Goal: Task Accomplishment & Management: Manage account settings

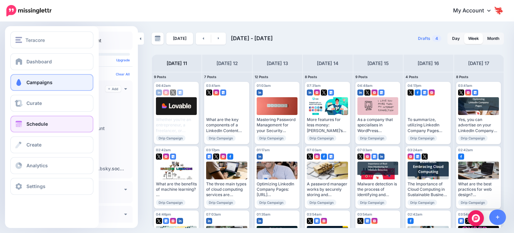
click at [30, 83] on span "Campaigns" at bounding box center [39, 82] width 26 height 6
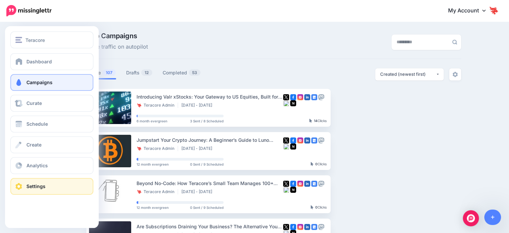
click at [52, 180] on link "Settings" at bounding box center [51, 186] width 83 height 17
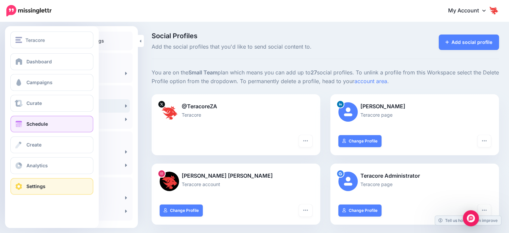
click at [34, 122] on span "Schedule" at bounding box center [36, 124] width 21 height 6
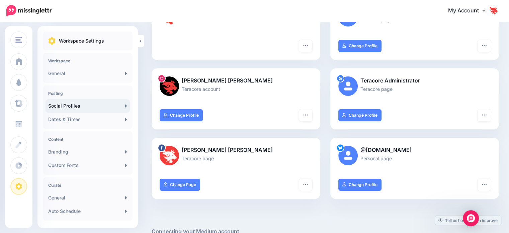
scroll to position [100, 0]
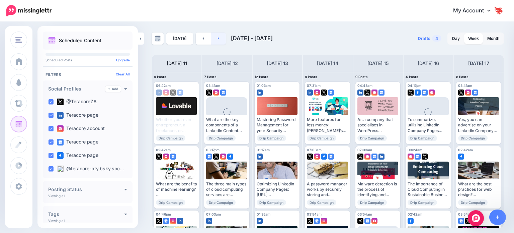
click at [222, 37] on link at bounding box center [218, 38] width 15 height 12
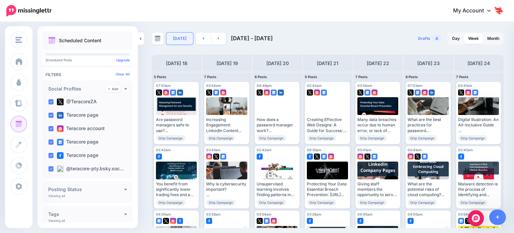
click at [185, 39] on link "Today" at bounding box center [179, 38] width 27 height 12
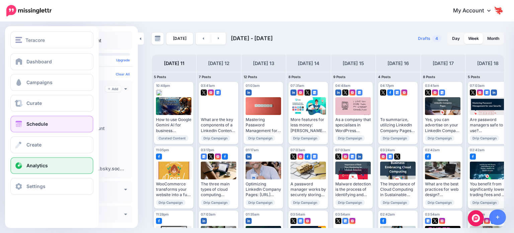
click at [32, 160] on link "Analytics" at bounding box center [51, 165] width 83 height 17
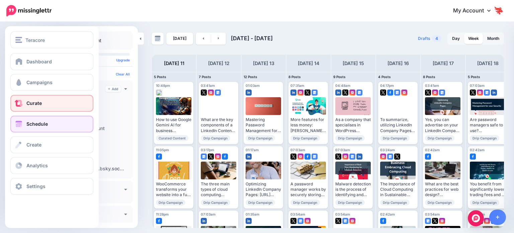
click at [39, 104] on span "Curate" at bounding box center [33, 103] width 15 height 6
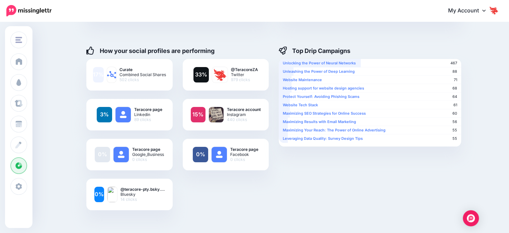
scroll to position [100, 0]
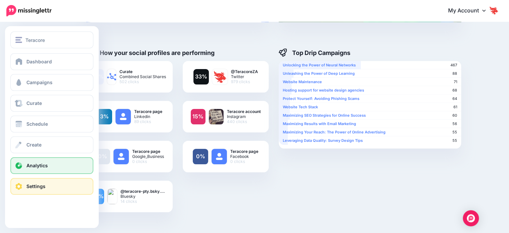
click at [37, 185] on span "Settings" at bounding box center [35, 186] width 19 height 6
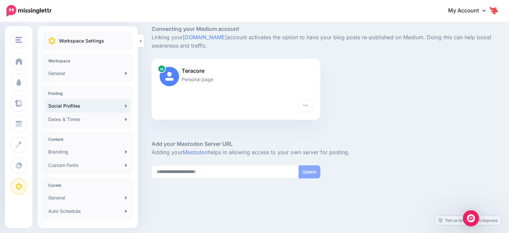
scroll to position [303, 0]
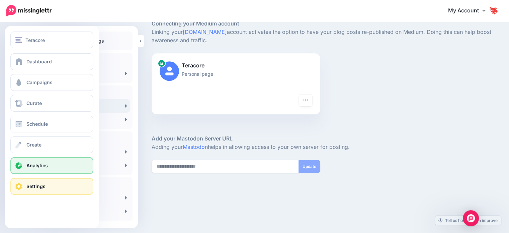
click at [30, 169] on link "Analytics" at bounding box center [51, 165] width 83 height 17
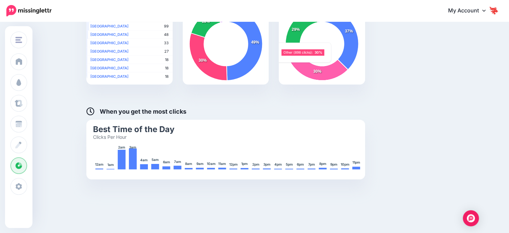
scroll to position [364, 0]
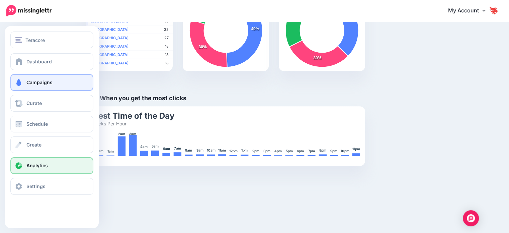
click at [28, 86] on link "Campaigns" at bounding box center [51, 82] width 83 height 17
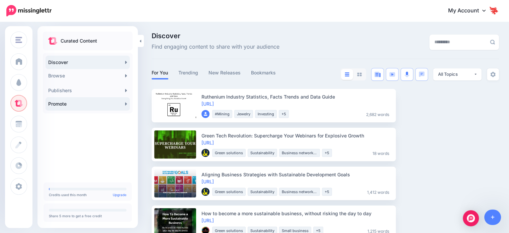
click at [97, 103] on link "Promote" at bounding box center [88, 103] width 84 height 13
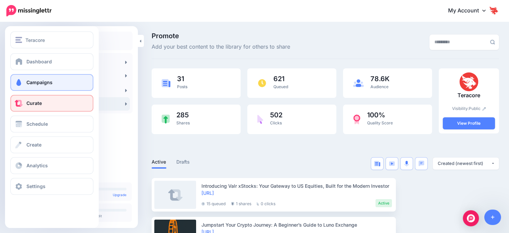
click at [36, 79] on link "Campaigns" at bounding box center [51, 82] width 83 height 17
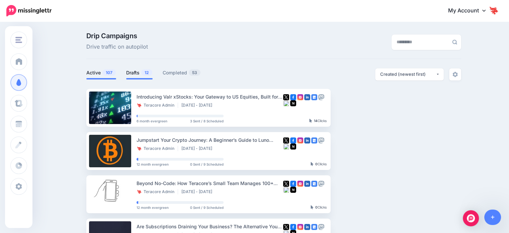
click at [133, 71] on link "Drafts 12" at bounding box center [139, 73] width 26 height 8
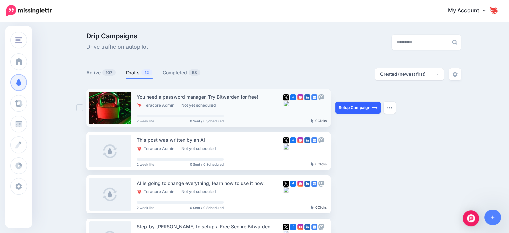
click at [355, 109] on link "Setup Campaign" at bounding box center [358, 107] width 46 height 12
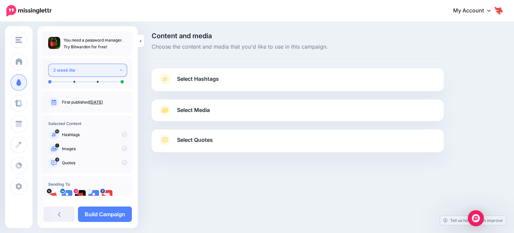
click at [117, 67] on button "2 week lite" at bounding box center [87, 70] width 79 height 13
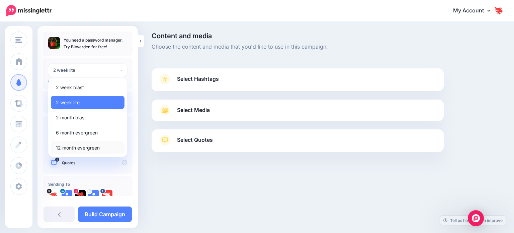
click at [99, 148] on span "12 month evergreen" at bounding box center [78, 148] width 44 height 8
select select "******"
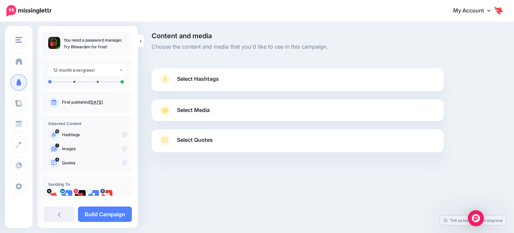
click at [215, 79] on span "Select Hashtags" at bounding box center [198, 78] width 42 height 9
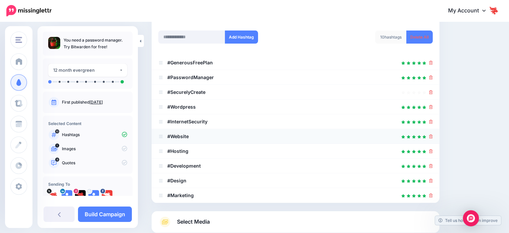
scroll to position [97, 0]
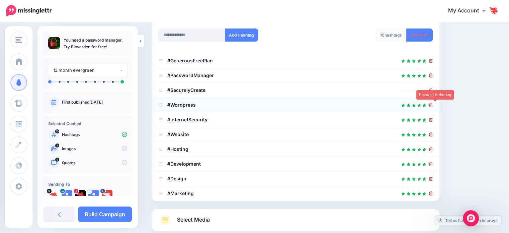
click at [433, 107] on link at bounding box center [431, 105] width 4 height 6
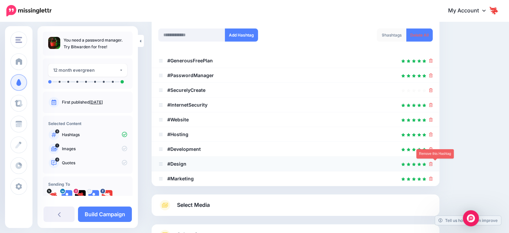
click at [433, 162] on icon at bounding box center [431, 164] width 4 height 4
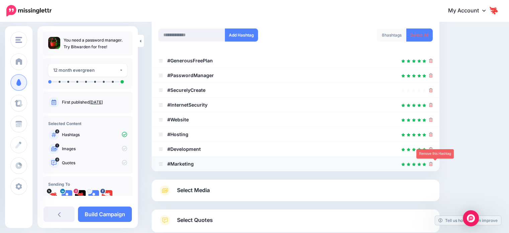
click at [433, 162] on icon at bounding box center [431, 164] width 4 height 4
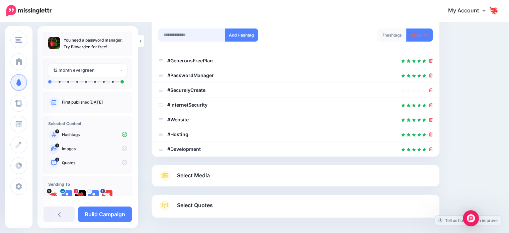
click at [193, 35] on input "text" at bounding box center [191, 34] width 67 height 13
type input "********"
click at [178, 33] on input "text" at bounding box center [191, 34] width 67 height 13
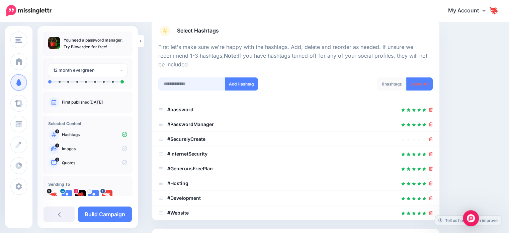
scroll to position [39, 0]
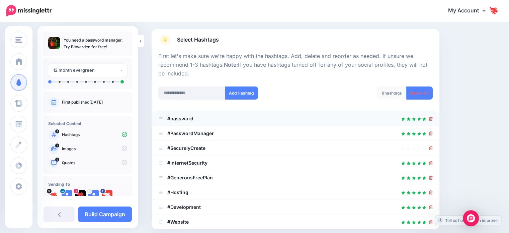
click at [437, 118] on li "#password" at bounding box center [296, 118] width 288 height 15
click at [433, 146] on icon at bounding box center [431, 148] width 4 height 4
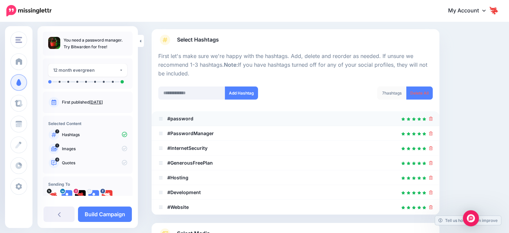
click at [433, 118] on icon at bounding box center [431, 118] width 4 height 4
click at [192, 87] on input "text" at bounding box center [191, 92] width 67 height 13
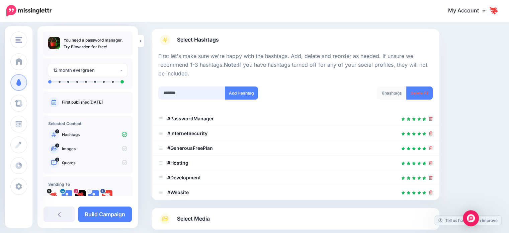
type input "********"
click at [191, 90] on input "text" at bounding box center [191, 92] width 67 height 13
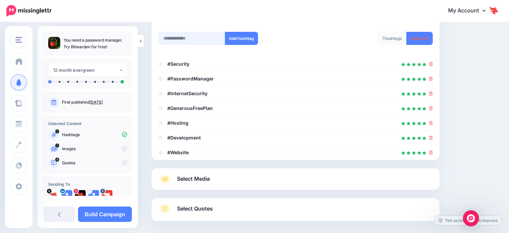
scroll to position [91, 0]
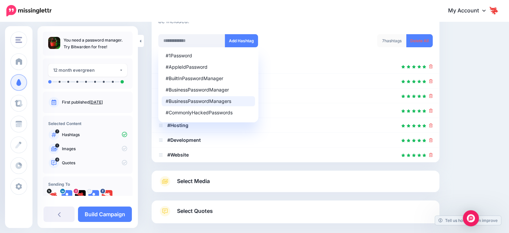
click at [203, 100] on div "#BusinessPasswordManagers" at bounding box center [208, 101] width 85 height 5
type input "**********"
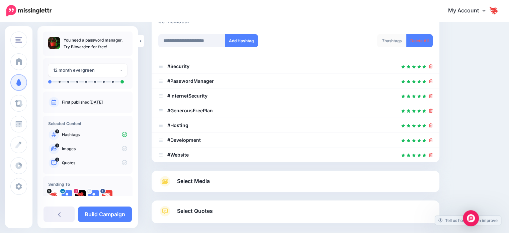
click at [226, 183] on link "Select Media" at bounding box center [295, 181] width 274 height 11
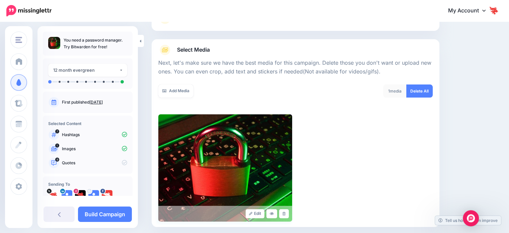
scroll to position [67, 0]
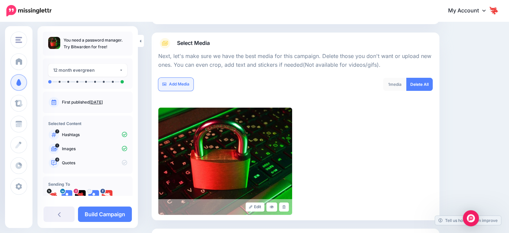
click at [186, 85] on link "Add Media" at bounding box center [175, 84] width 35 height 13
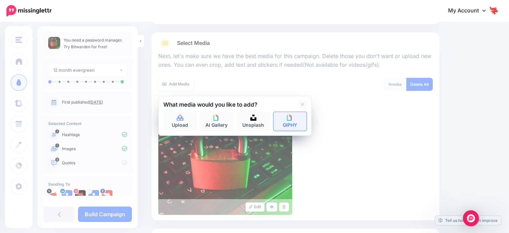
click at [293, 117] on link "GIPHY" at bounding box center [289, 121] width 33 height 19
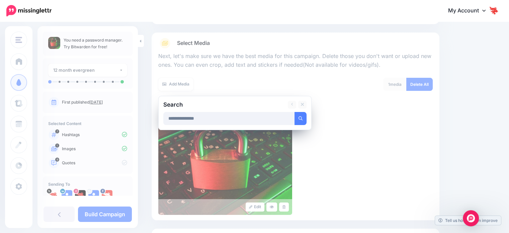
type input "**********"
click at [295, 112] on button "submit" at bounding box center [301, 118] width 12 height 13
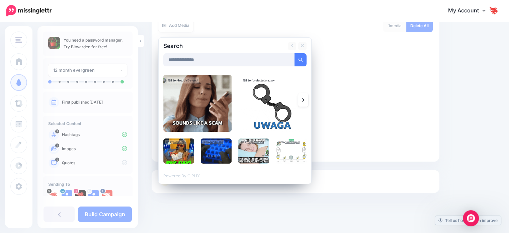
scroll to position [129, 0]
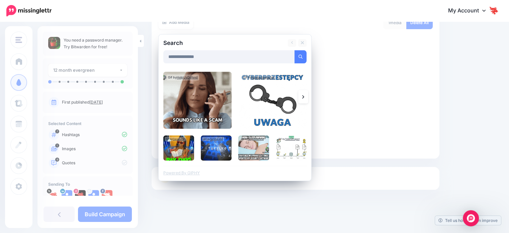
click at [304, 94] on icon at bounding box center [303, 96] width 2 height 5
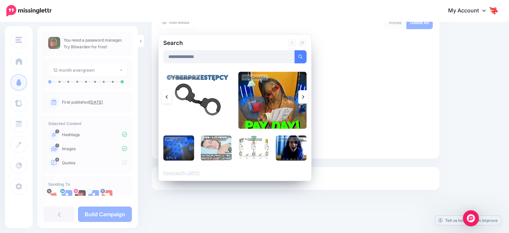
click at [305, 96] on link at bounding box center [303, 96] width 10 height 13
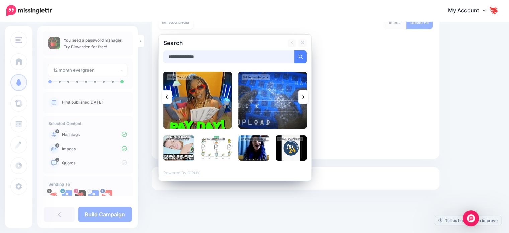
click at [195, 57] on input "**********" at bounding box center [229, 56] width 132 height 13
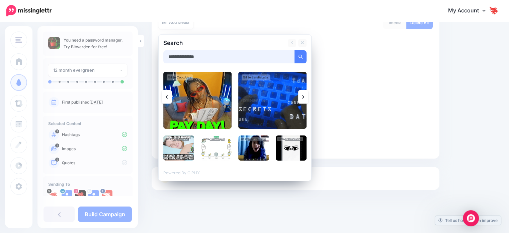
click at [195, 57] on input "**********" at bounding box center [229, 56] width 132 height 13
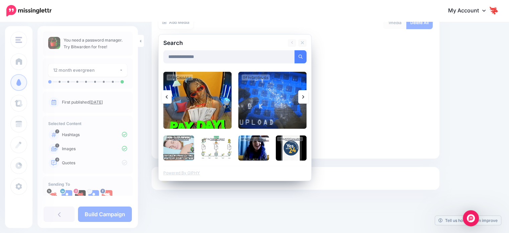
click at [388, 93] on div "Edit" at bounding box center [295, 99] width 274 height 107
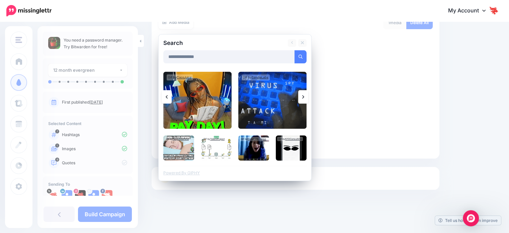
click at [304, 99] on icon at bounding box center [303, 96] width 2 height 5
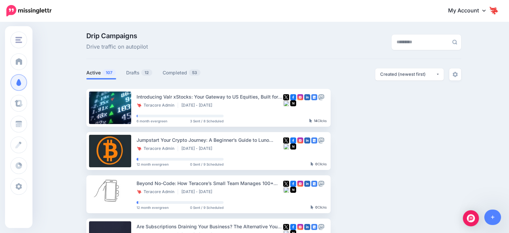
click at [32, 41] on span "Teracore" at bounding box center [34, 40] width 19 height 8
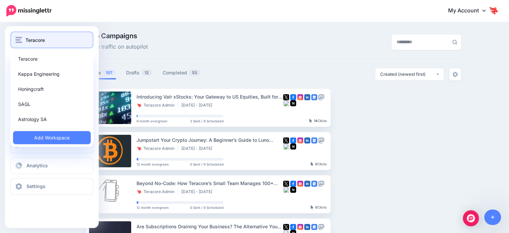
click at [39, 37] on span "Teracore" at bounding box center [34, 40] width 19 height 8
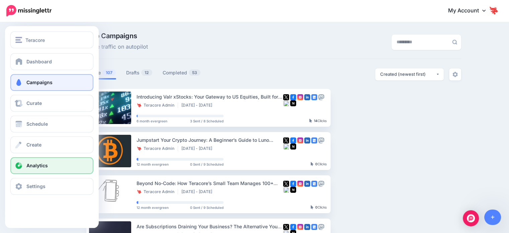
click at [48, 168] on link "Analytics" at bounding box center [51, 165] width 83 height 17
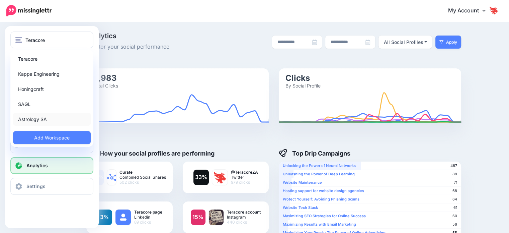
click at [38, 120] on link "Astrology SA" at bounding box center [52, 118] width 78 height 13
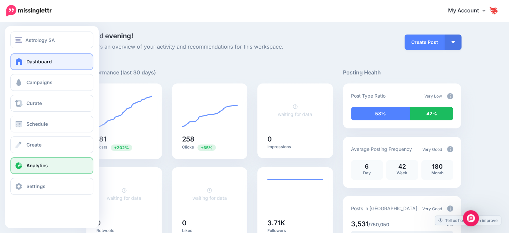
click at [26, 167] on span "Analytics" at bounding box center [36, 165] width 21 height 6
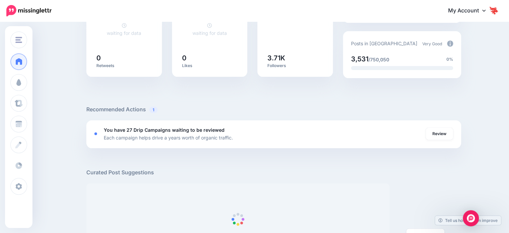
scroll to position [167, 0]
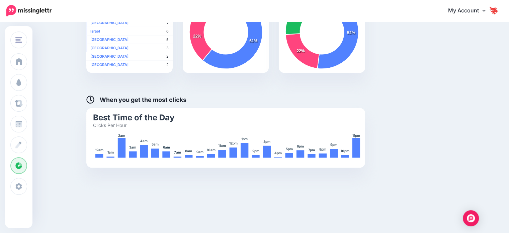
scroll to position [292, 0]
